Goal: Task Accomplishment & Management: Understand process/instructions

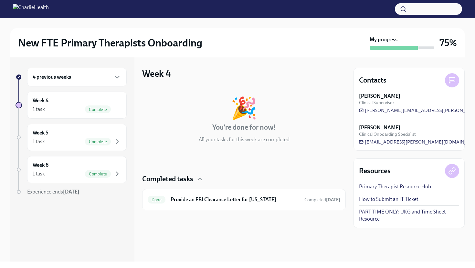
click at [415, 39] on div "My progress" at bounding box center [401, 43] width 65 height 14
click at [82, 69] on div "4 previous weeks" at bounding box center [76, 77] width 99 height 19
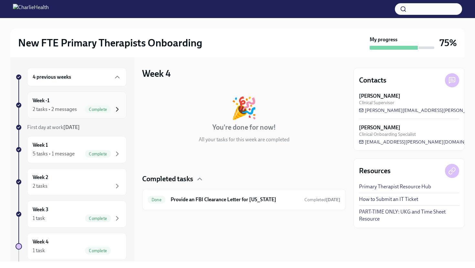
click at [108, 111] on div "Complete" at bounding box center [103, 110] width 36 height 8
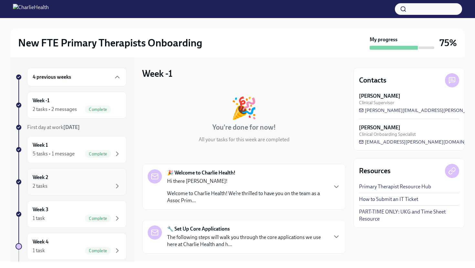
click at [68, 188] on div "2 tasks" at bounding box center [77, 186] width 88 height 8
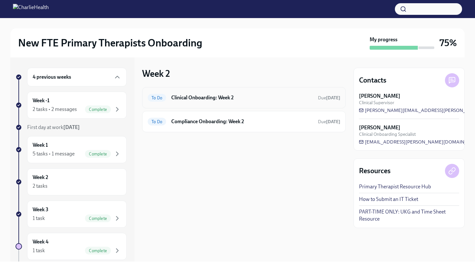
click at [305, 92] on div "To Do Clinical Onboarding: Week 2 Due [DATE]" at bounding box center [243, 97] width 203 height 21
click at [277, 110] on div "To Do Clinical Onboarding: Week 2 Due [DATE] To Do Compliance Onboarding: Week …" at bounding box center [243, 109] width 203 height 45
click at [273, 101] on div "To Do Clinical Onboarding: Week 2 Due [DATE]" at bounding box center [244, 98] width 192 height 10
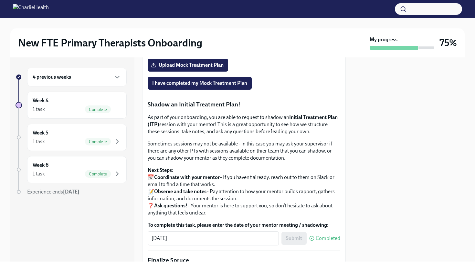
scroll to position [543, 0]
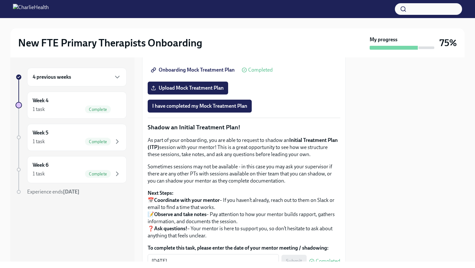
click at [202, 73] on span "Onboarding Mock Treatment Plan" at bounding box center [193, 70] width 82 height 6
